Goal: Transaction & Acquisition: Download file/media

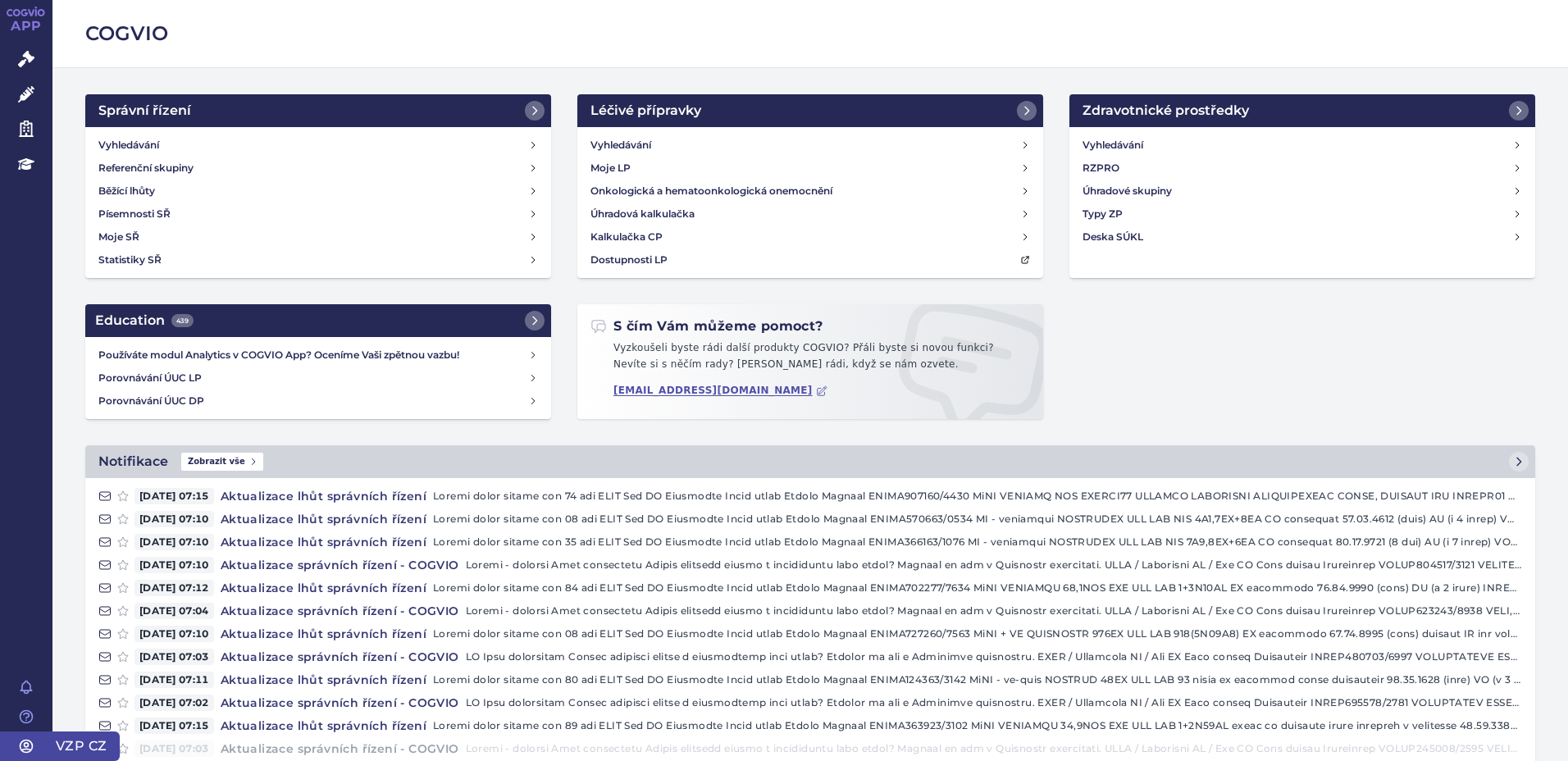
click at [22, 745] on icon at bounding box center [26, 746] width 16 height 16
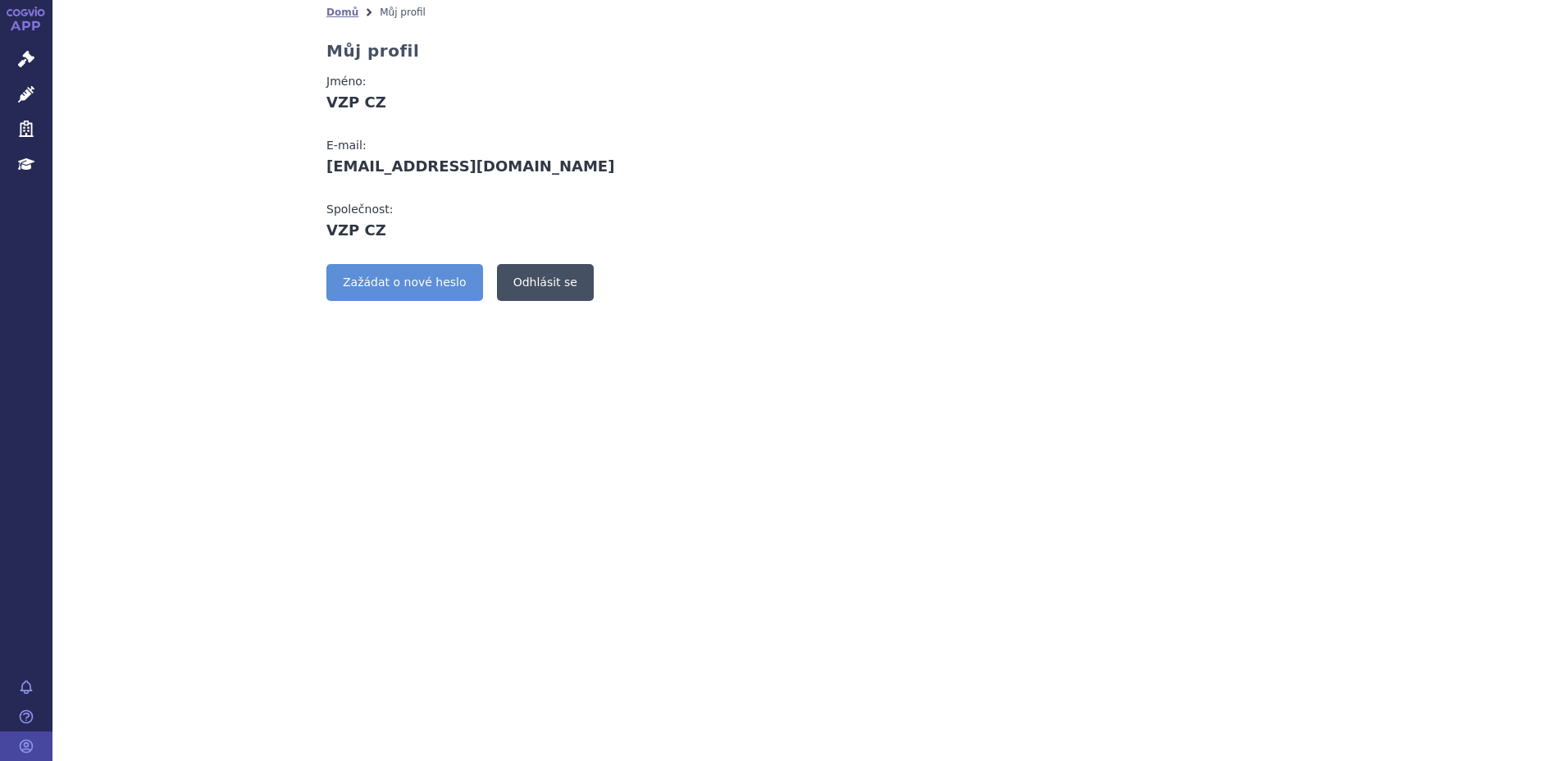
click at [518, 284] on link "Odhlásit se" at bounding box center [545, 282] width 97 height 37
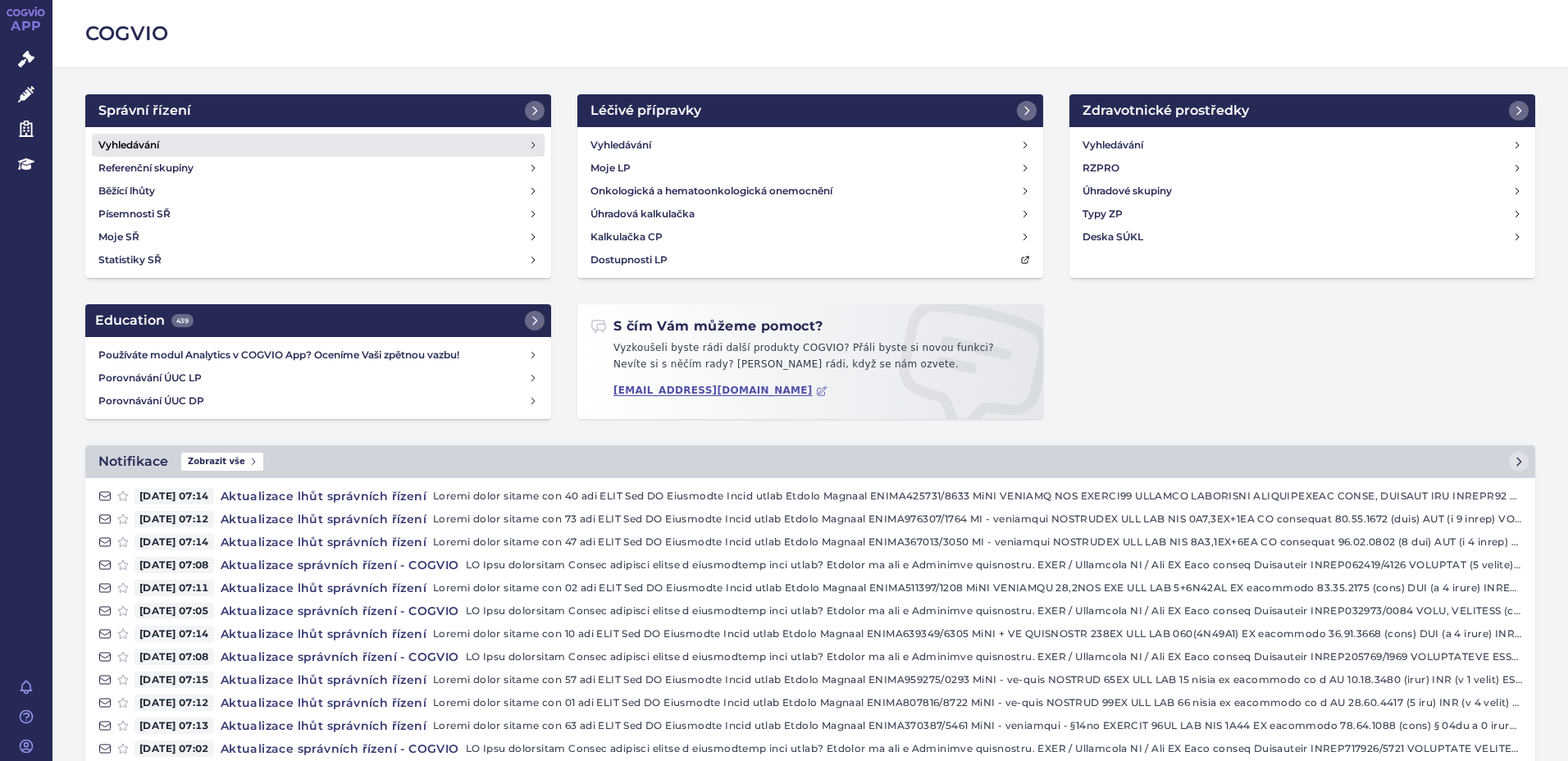
click at [119, 140] on h4 "Vyhledávání" at bounding box center [128, 144] width 61 height 16
click at [132, 146] on h4 "Vyhledávání" at bounding box center [128, 144] width 61 height 16
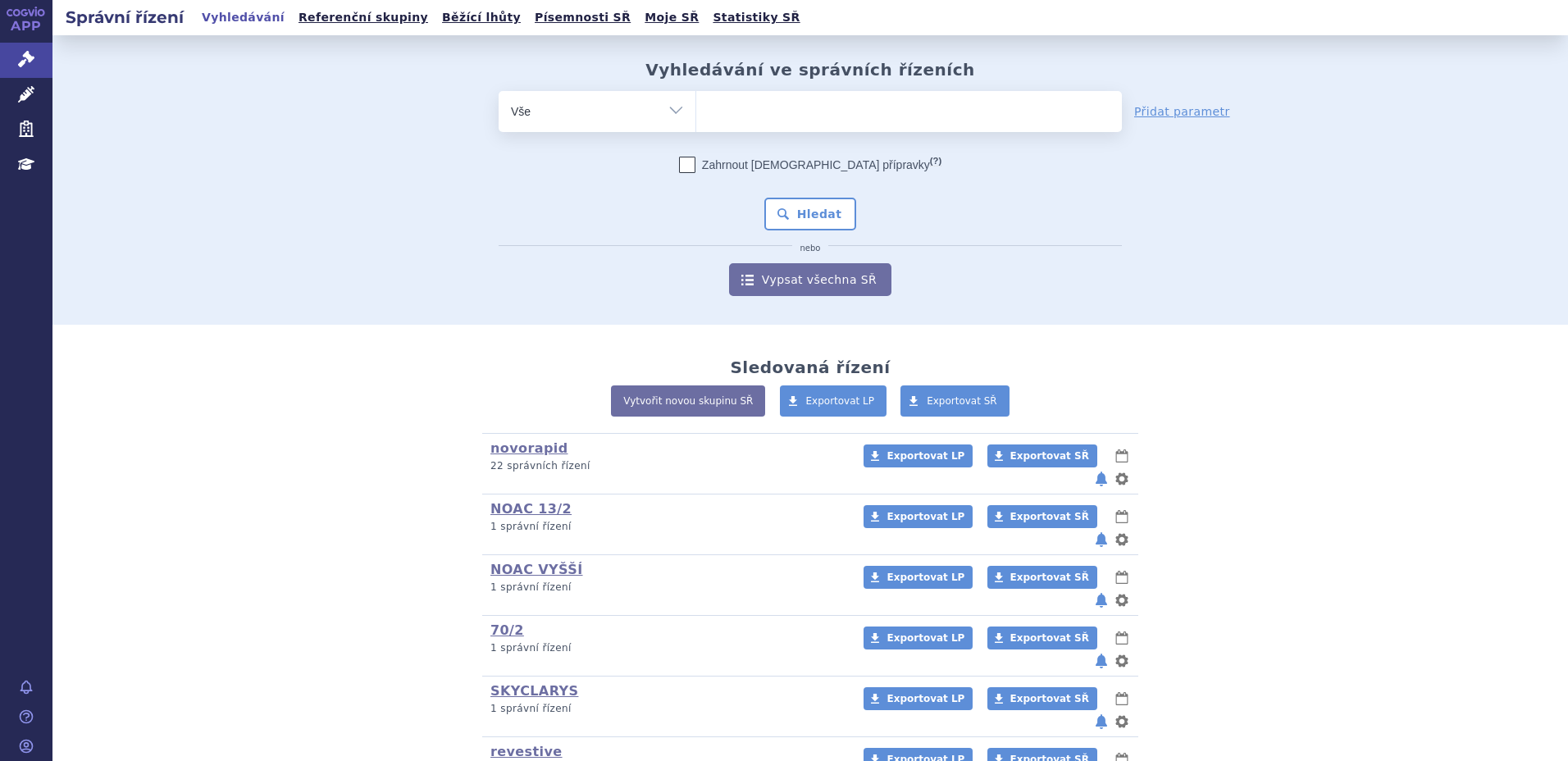
click at [772, 109] on ul at bounding box center [909, 108] width 426 height 34
click at [696, 109] on select at bounding box center [696, 111] width 1 height 41
click at [757, 120] on ul at bounding box center [909, 108] width 426 height 34
click at [696, 120] on select at bounding box center [696, 111] width 1 height 41
type input "ry"
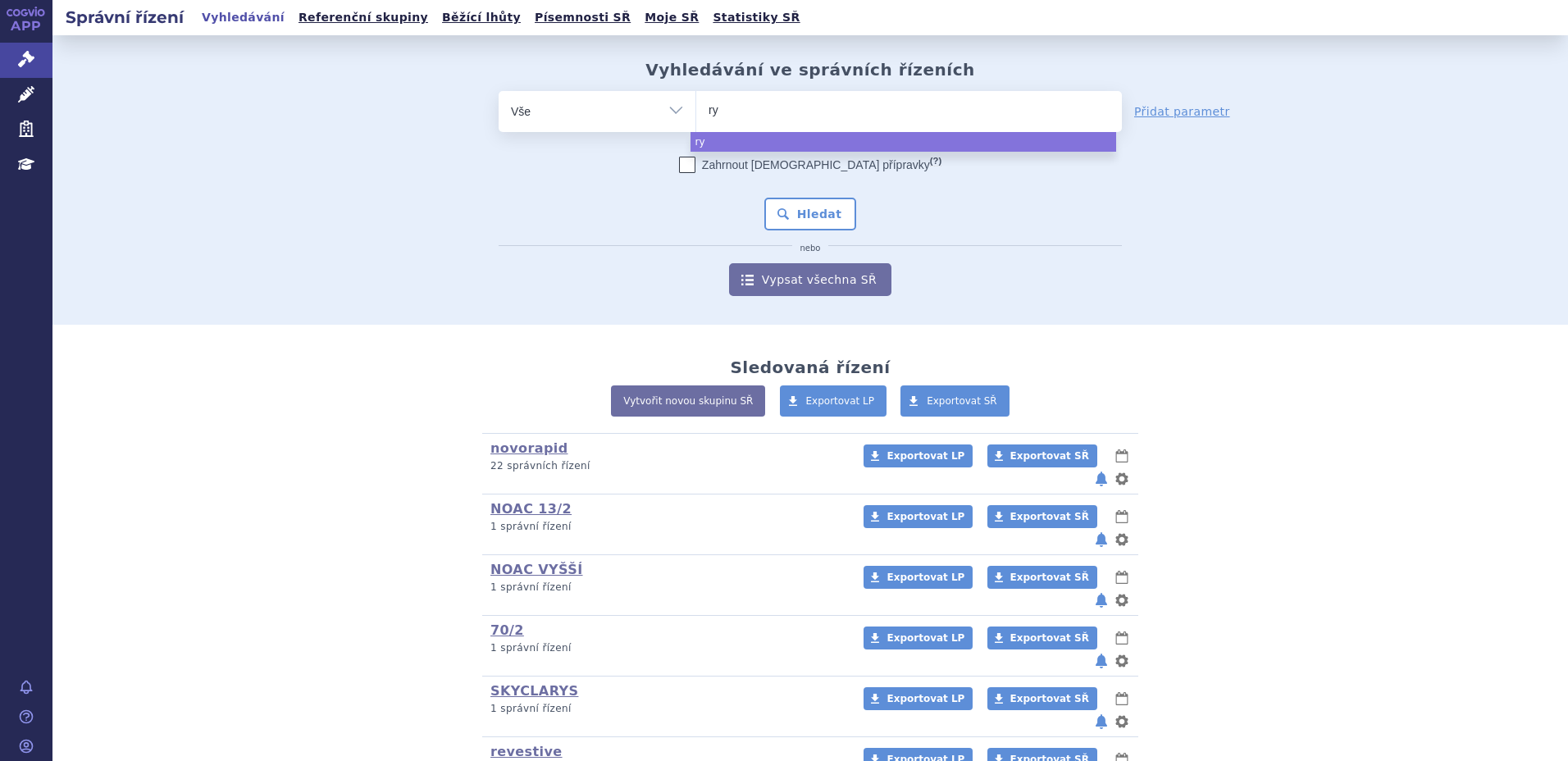
type input "rye"
type input "ryeq"
type input "ryeqo"
select select "ryeqo"
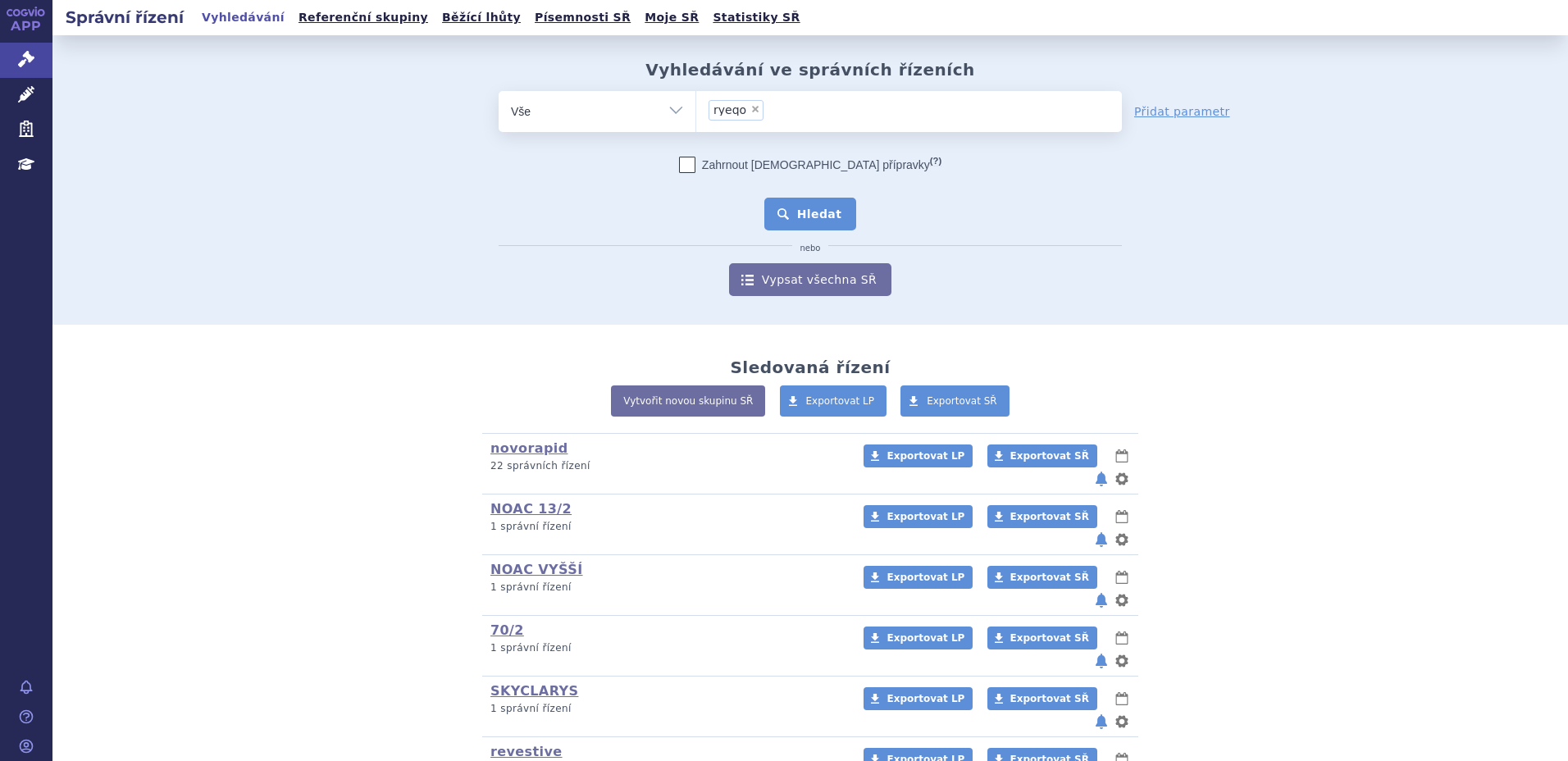
click at [827, 220] on button "Hledat" at bounding box center [811, 214] width 92 height 32
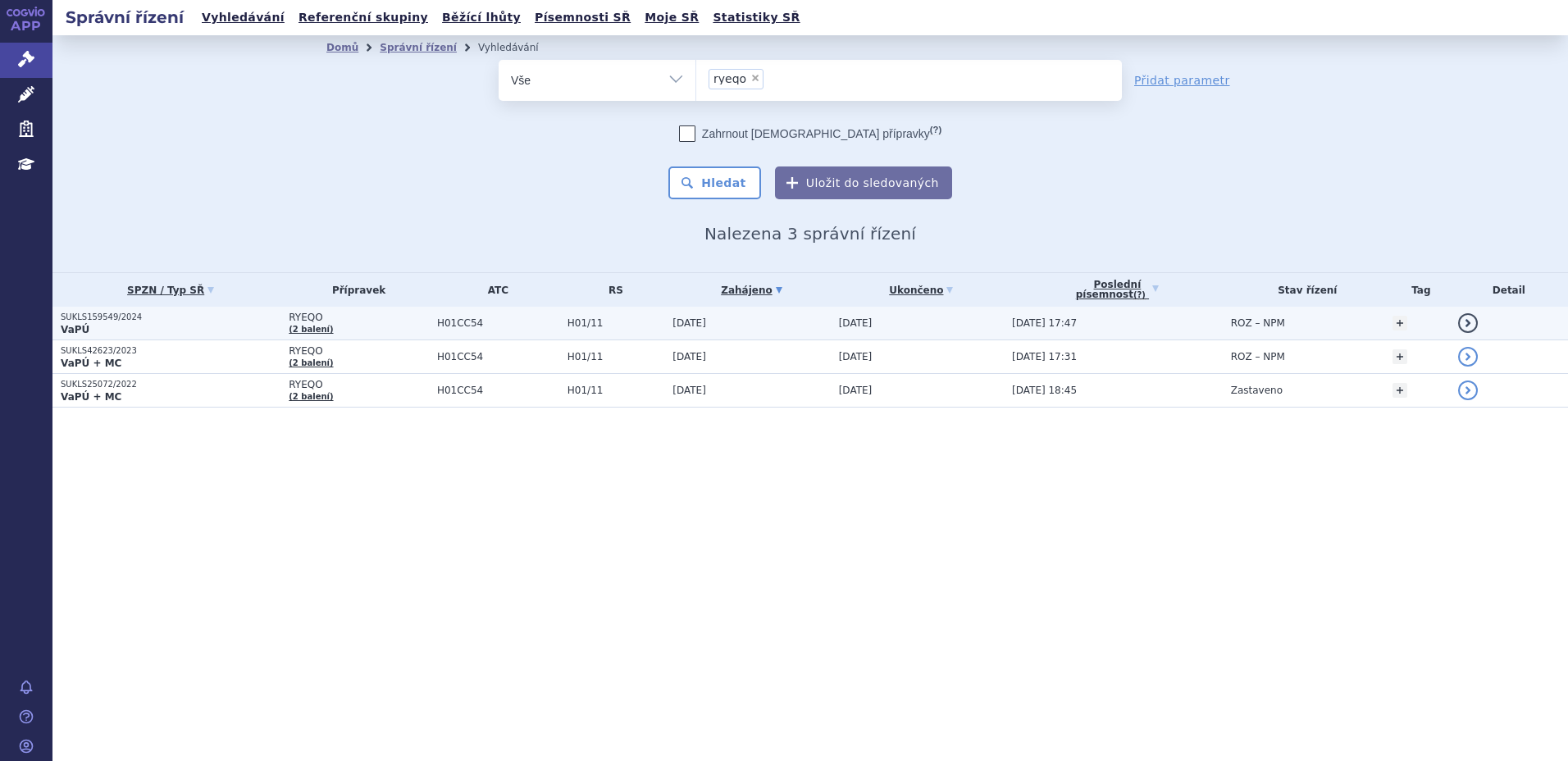
click at [123, 329] on p "VaPÚ" at bounding box center [170, 329] width 220 height 13
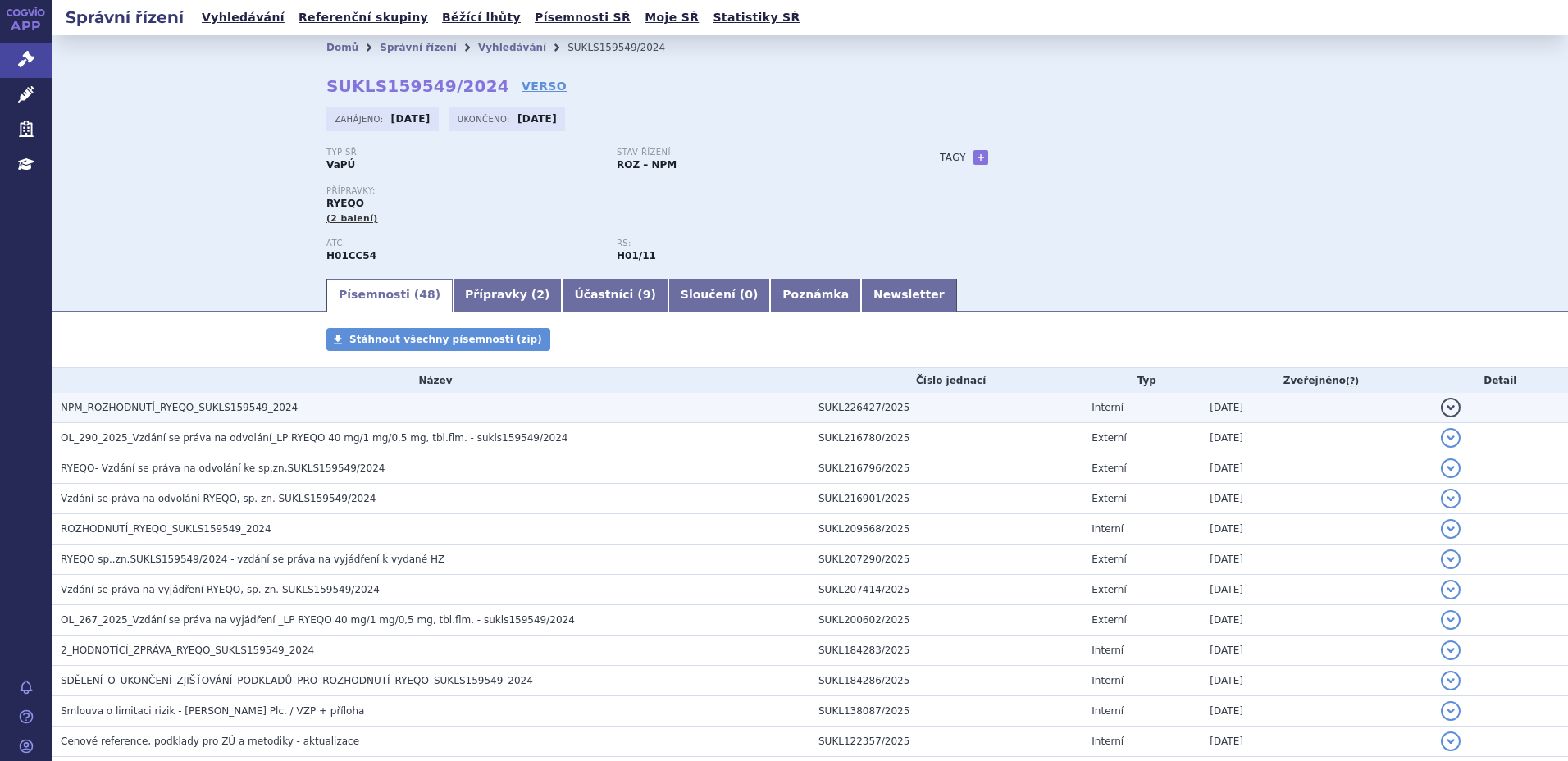
click at [126, 407] on span "NPM_ROZHODNUTÍ_RYEQO_SUKLS159549_2024" at bounding box center [179, 407] width 237 height 11
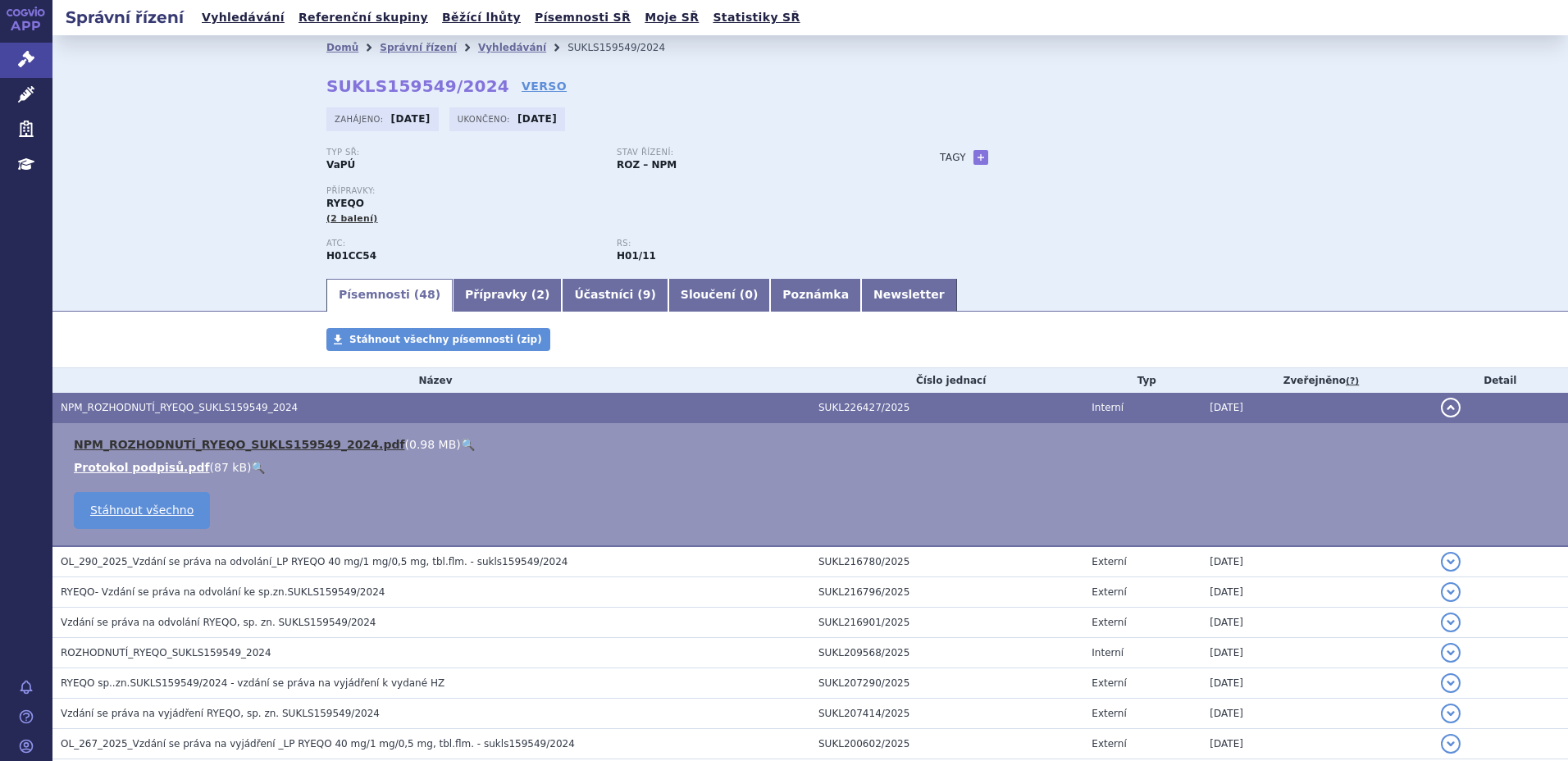
click at [132, 447] on link "NPM_ROZHODNUTÍ_RYEQO_SUKLS159549_2024.pdf" at bounding box center [239, 444] width 332 height 13
